Goal: Purchase product/service

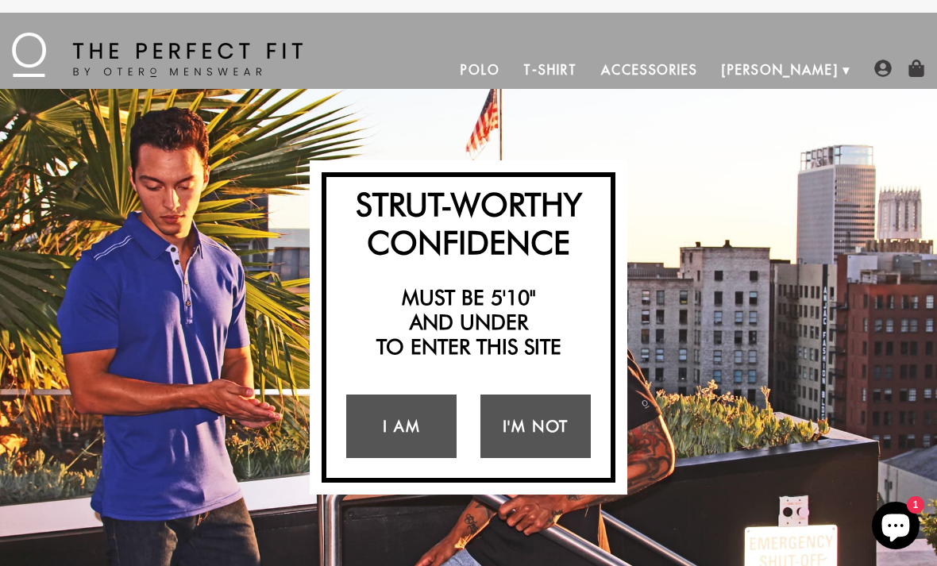
click at [419, 423] on link "I Am" at bounding box center [401, 427] width 110 height 64
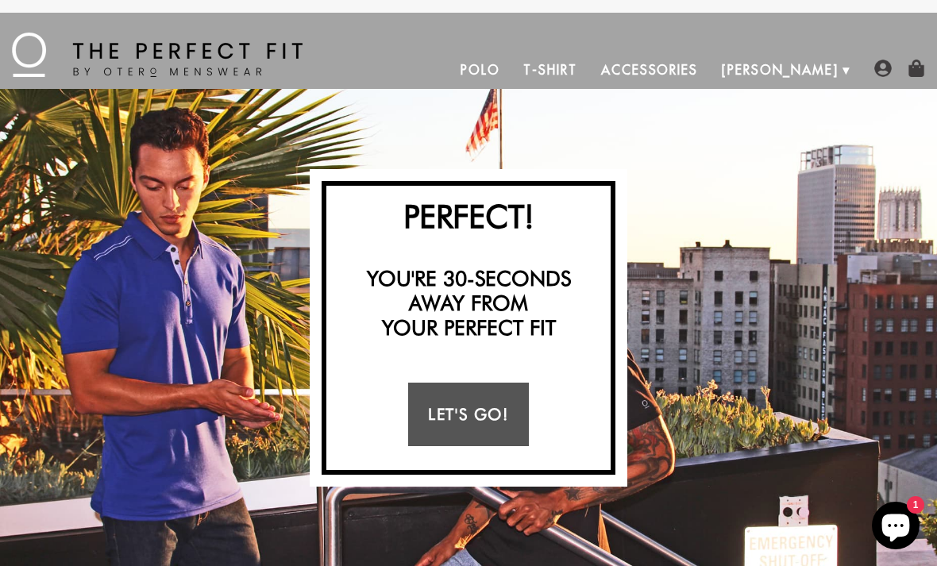
click at [470, 405] on link "Let's Go!" at bounding box center [468, 415] width 120 height 64
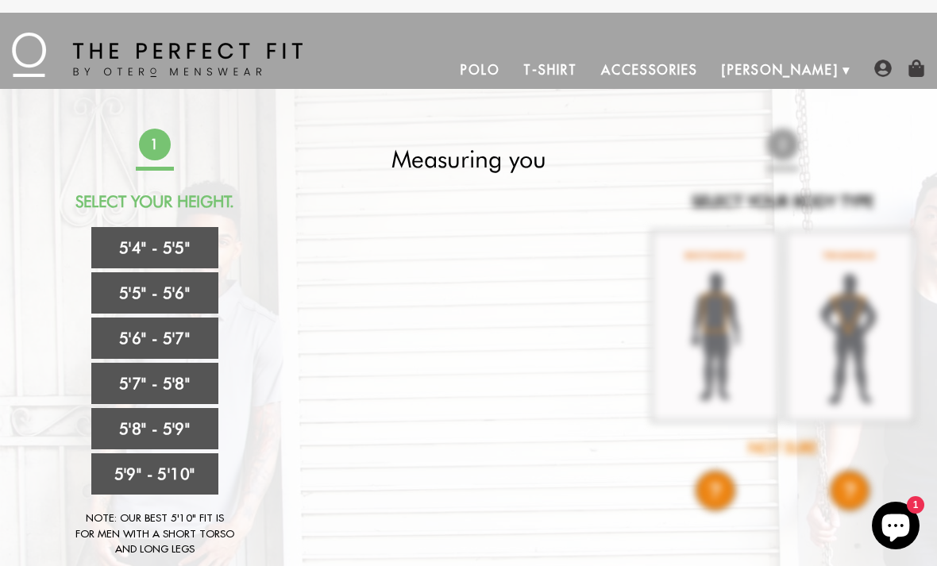
click at [170, 241] on link "5'4" - 5'5"" at bounding box center [154, 247] width 127 height 41
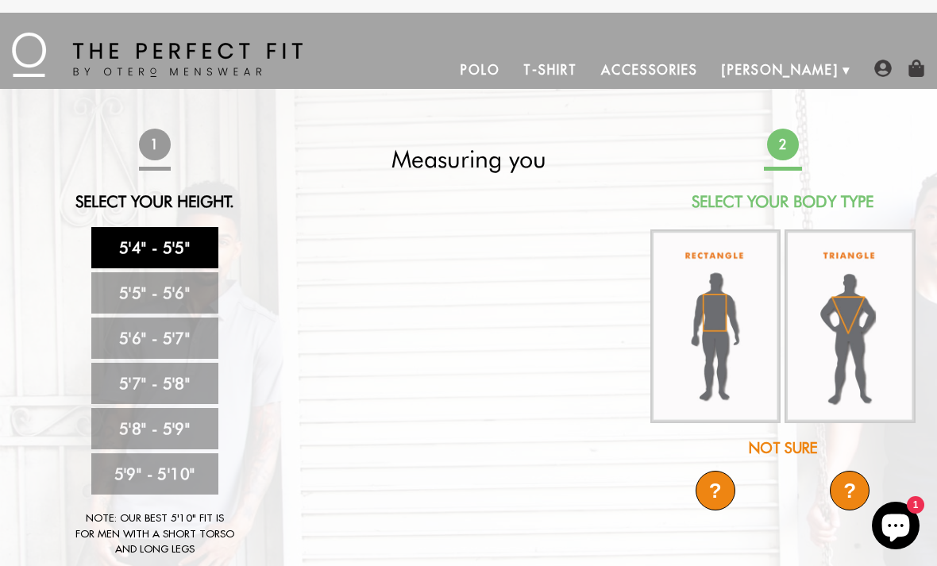
click at [714, 318] on img at bounding box center [715, 326] width 131 height 195
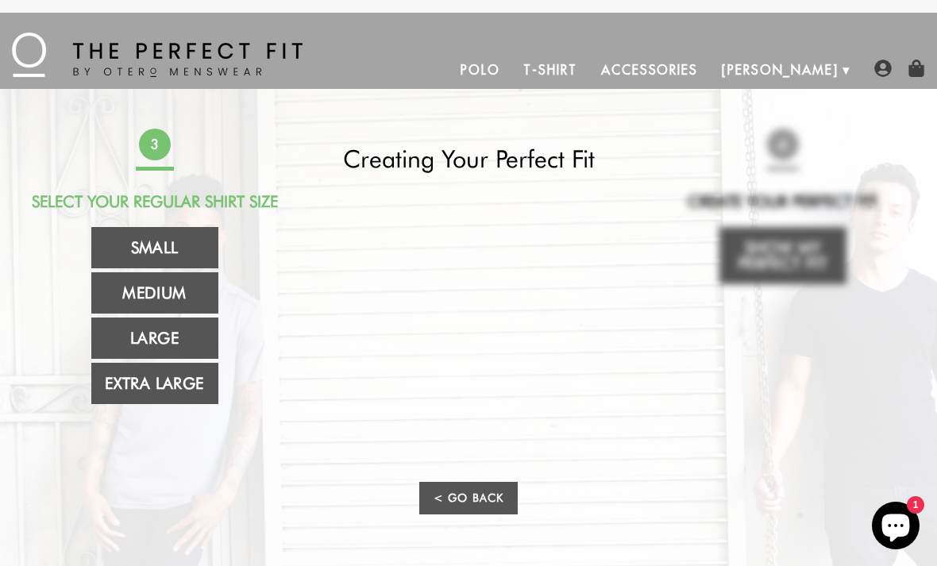
click at [169, 288] on link "Medium" at bounding box center [154, 292] width 127 height 41
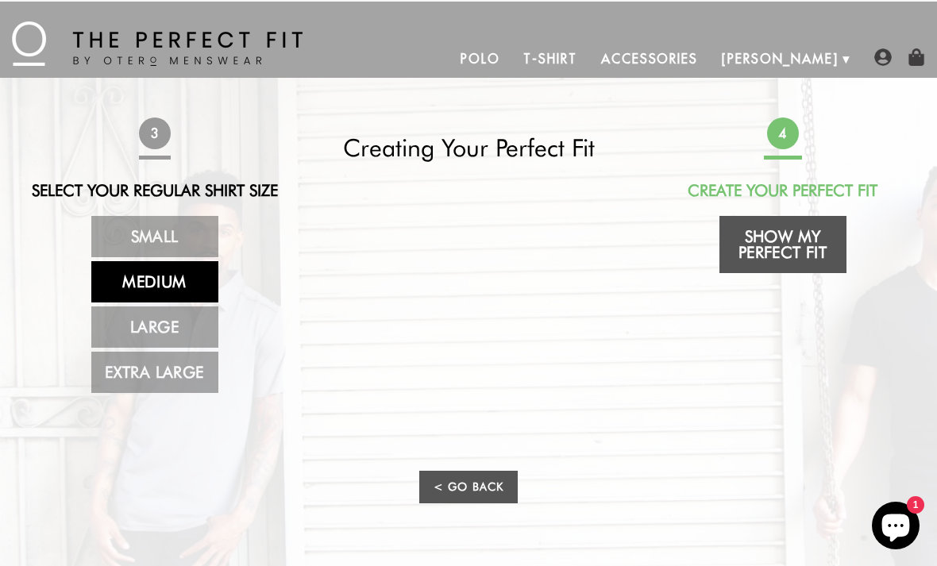
scroll to position [15, 0]
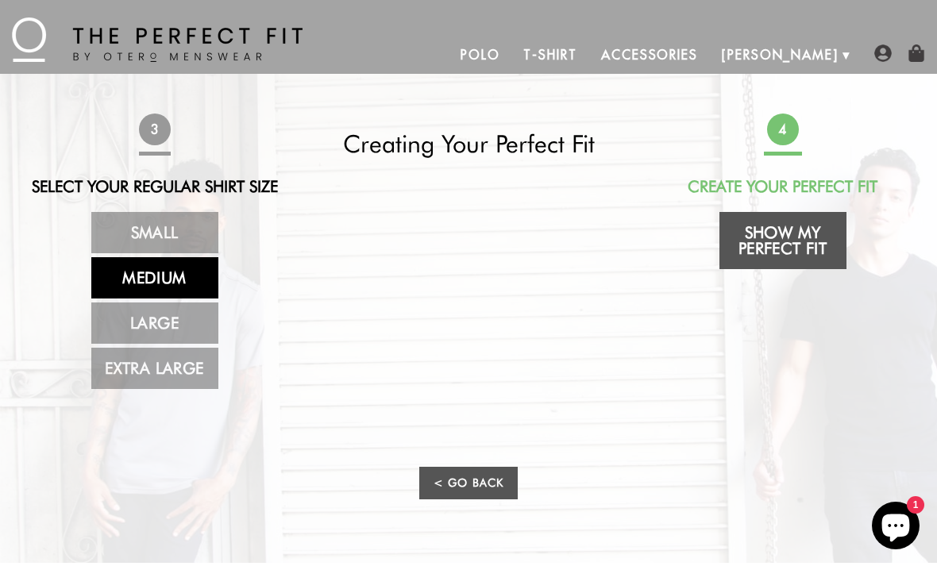
click at [779, 233] on link "Show My Perfect Fit" at bounding box center [782, 240] width 127 height 57
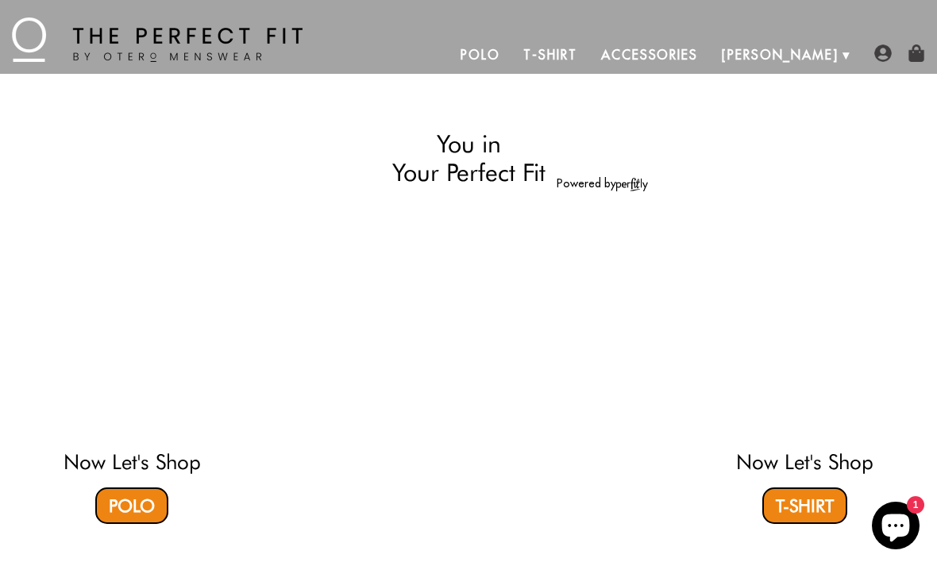
select select "M"
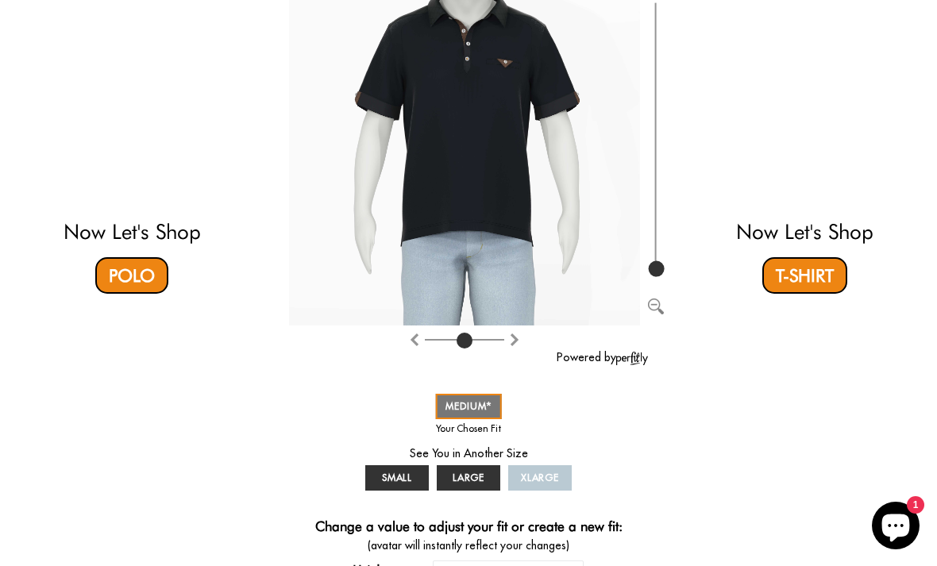
scroll to position [241, 0]
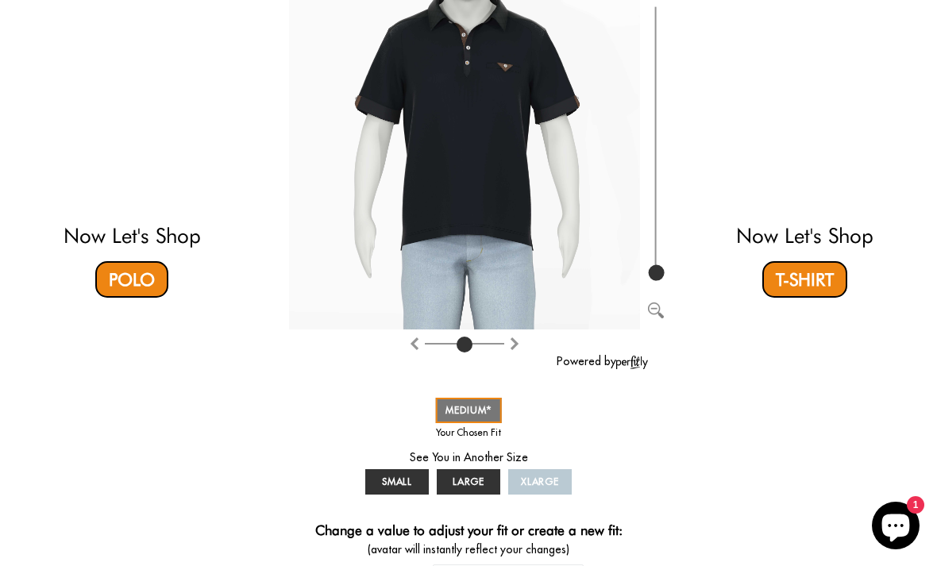
click at [141, 270] on link "Polo" at bounding box center [131, 279] width 73 height 37
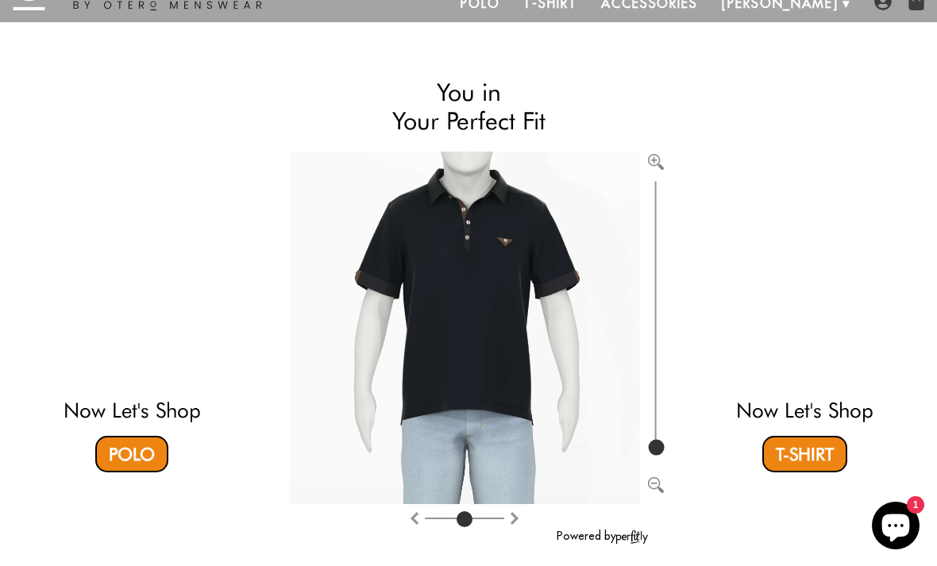
scroll to position [0, 0]
